Goal: Find specific page/section: Find specific page/section

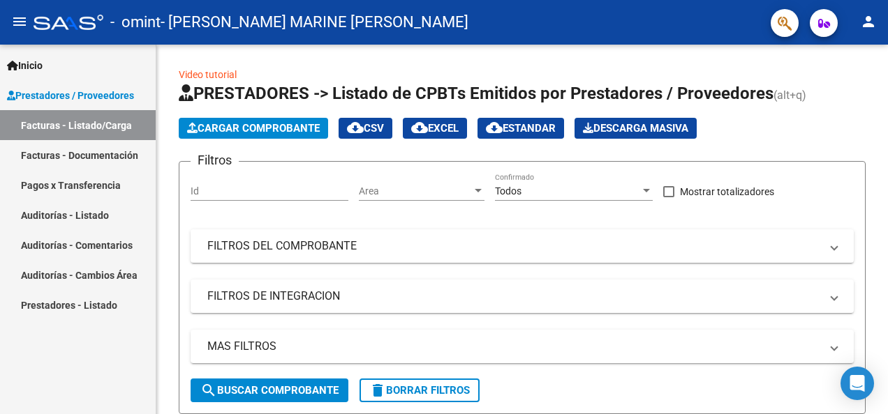
click at [46, 181] on link "Pagos x Transferencia" at bounding box center [78, 185] width 156 height 30
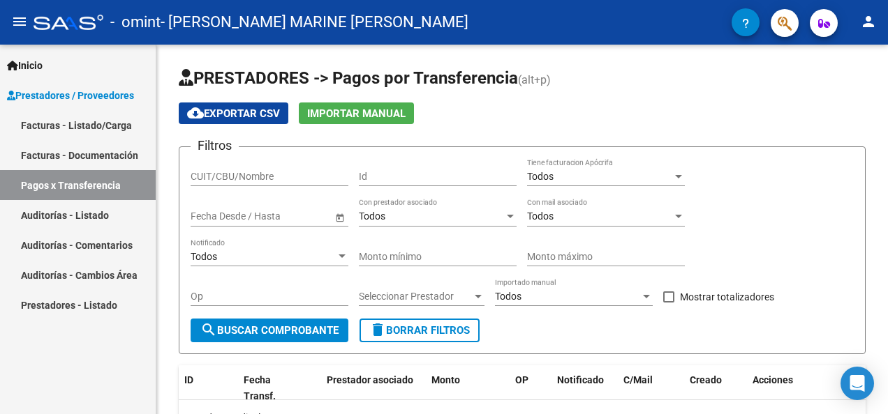
click at [74, 154] on link "Facturas - Documentación" at bounding box center [78, 155] width 156 height 30
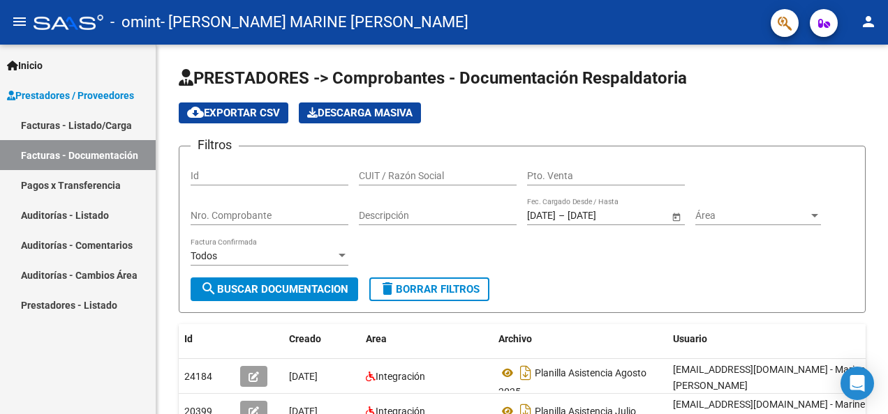
click at [87, 125] on link "Facturas - Listado/Carga" at bounding box center [78, 125] width 156 height 30
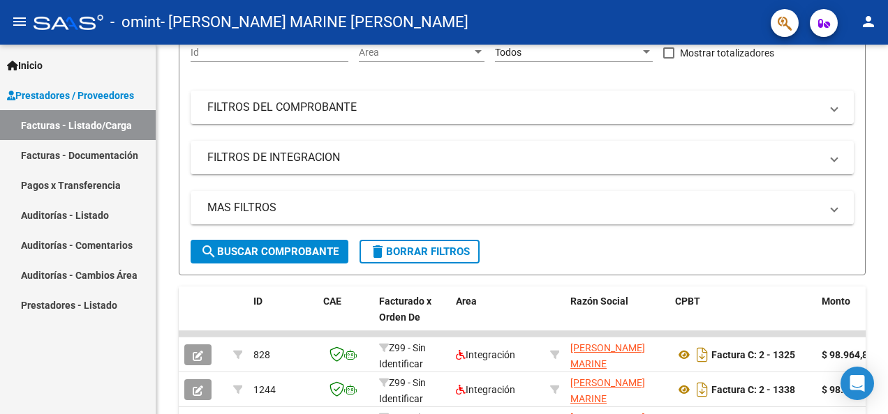
click at [93, 151] on link "Facturas - Documentación" at bounding box center [78, 155] width 156 height 30
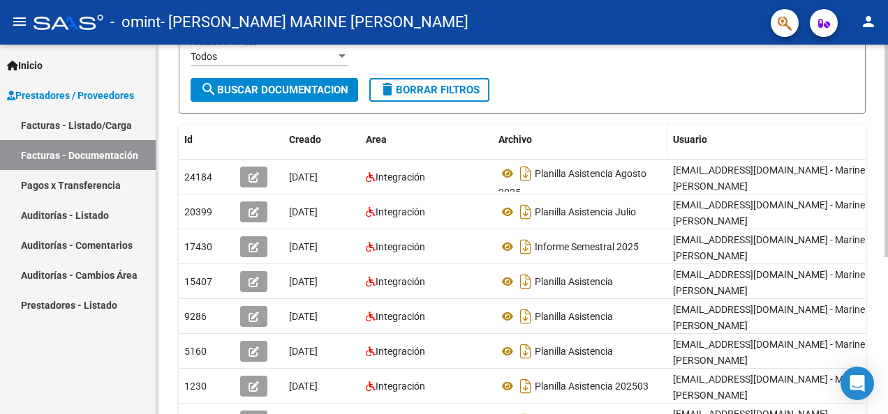
scroll to position [133, 0]
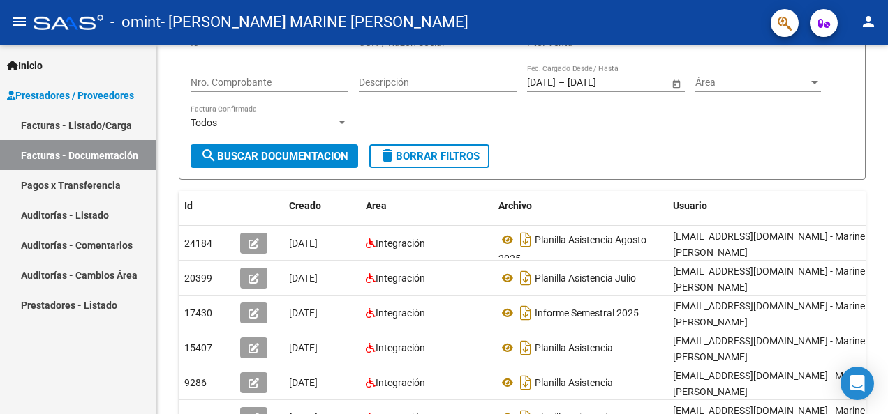
click at [82, 123] on link "Facturas - Listado/Carga" at bounding box center [78, 125] width 156 height 30
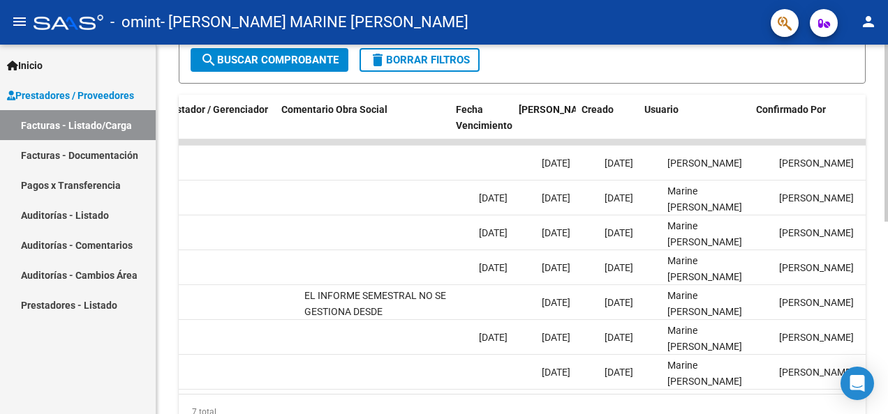
scroll to position [0, 2119]
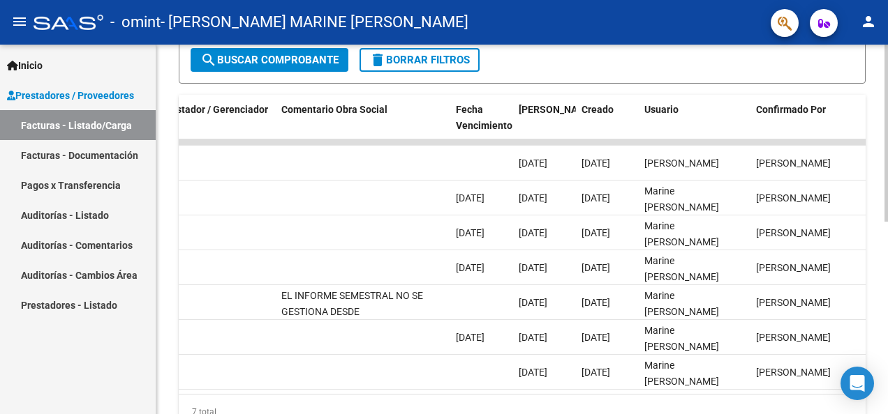
click at [585, 404] on div "ID CAE Facturado x Orden De Area Razón Social CPBT Monto Fecha Cpbt Días desde …" at bounding box center [522, 262] width 687 height 335
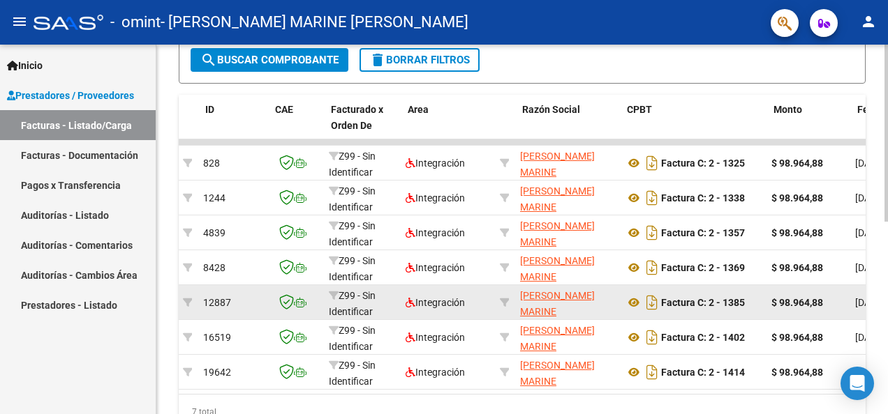
scroll to position [0, 47]
